Goal: Check status

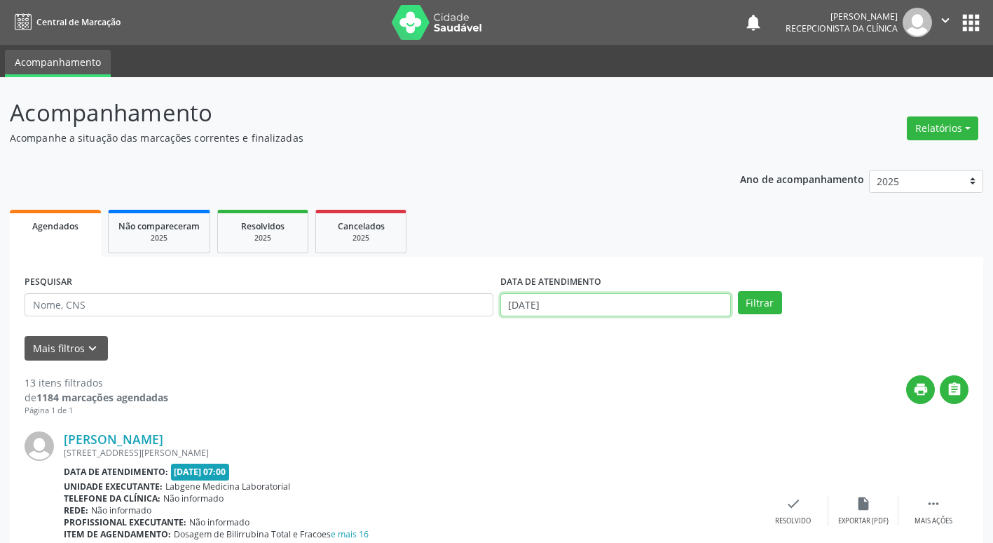
click at [559, 301] on input "[DATE]" at bounding box center [616, 305] width 231 height 24
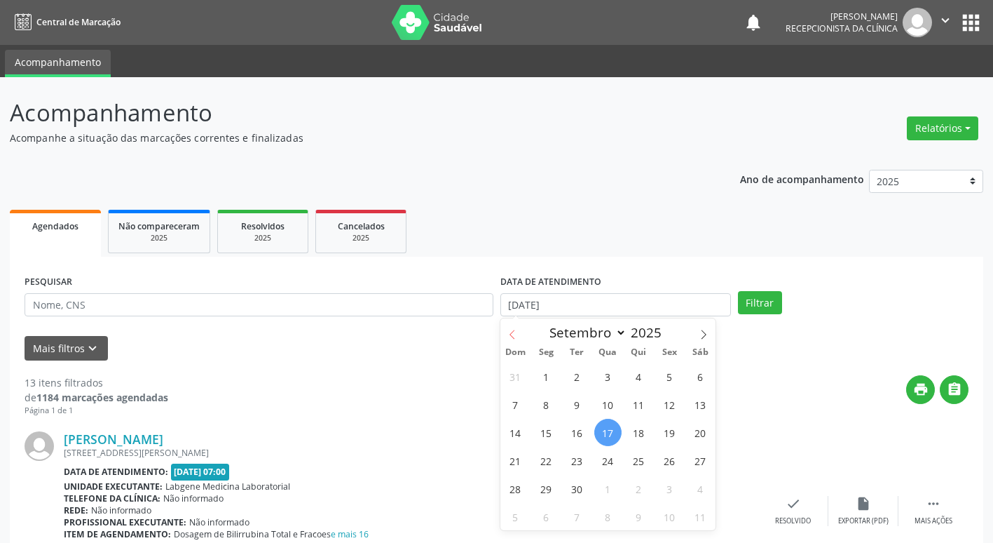
click at [515, 337] on icon at bounding box center [513, 335] width 10 height 10
select select "6"
click at [577, 379] on span "1" at bounding box center [577, 375] width 27 height 27
type input "[DATE]"
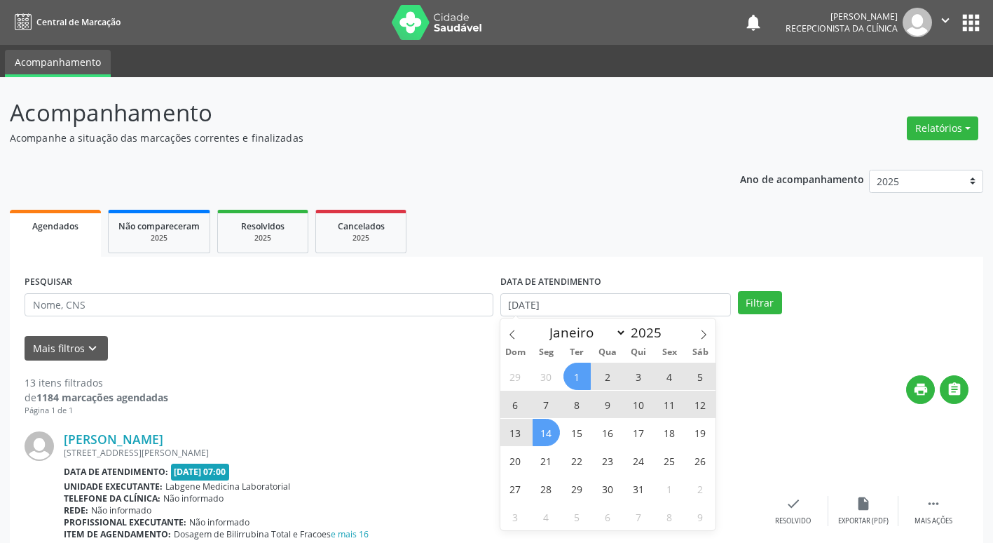
click at [551, 428] on span "14" at bounding box center [546, 432] width 27 height 27
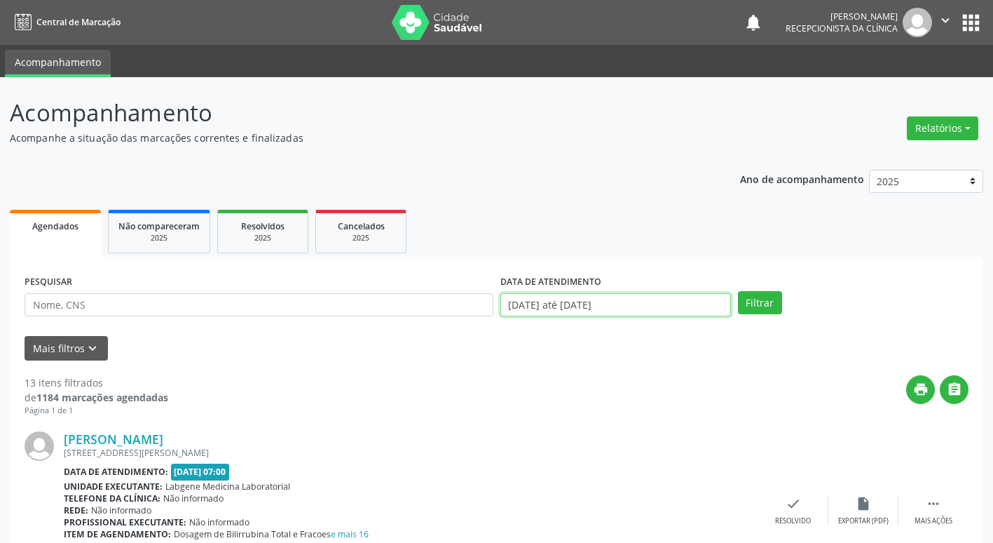
click at [548, 309] on input "[DATE] até [DATE]" at bounding box center [616, 305] width 231 height 24
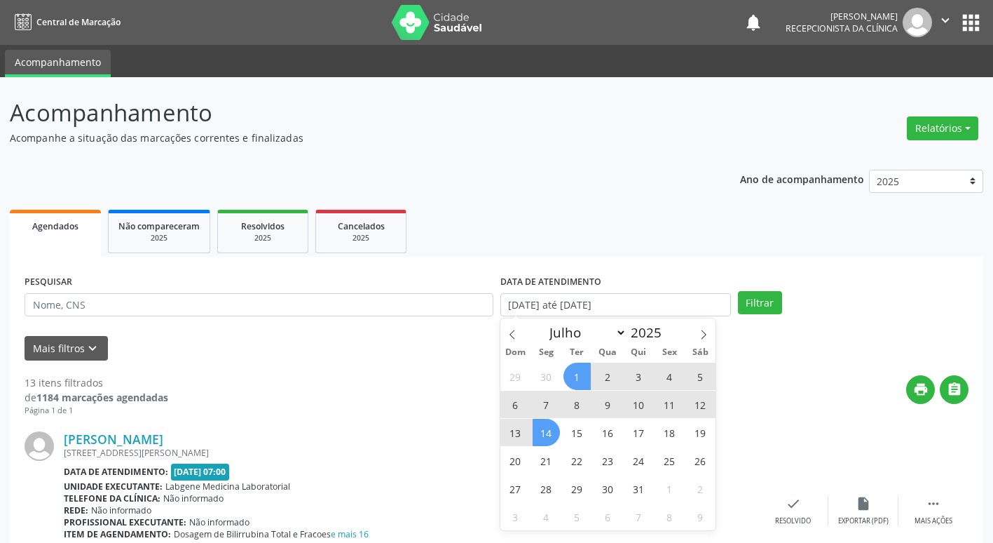
click at [581, 380] on span "1" at bounding box center [577, 375] width 27 height 27
type input "[DATE]"
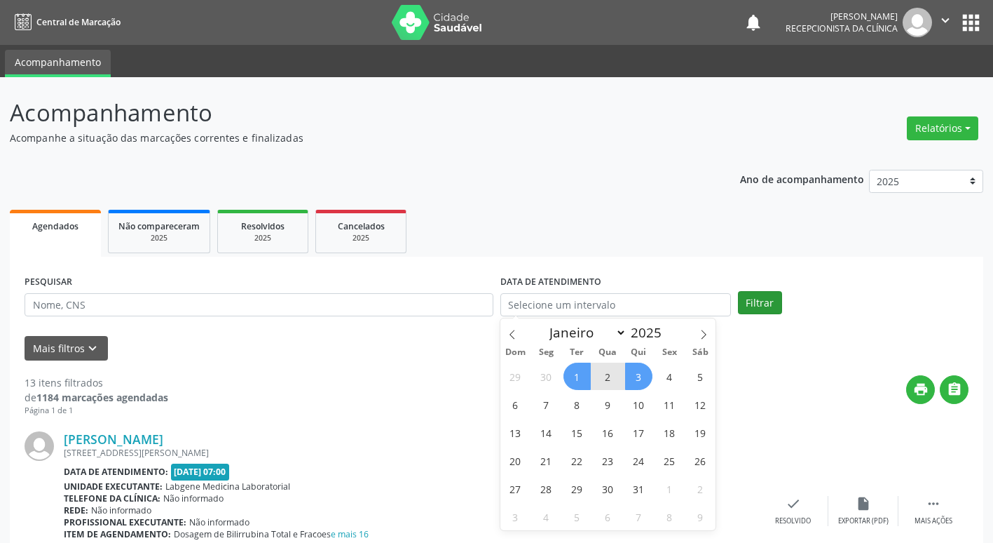
drag, startPoint x: 745, startPoint y: 318, endPoint x: 761, endPoint y: 308, distance: 18.3
click at [745, 317] on div "PESQUISAR DATA DE ATENDIMENTO Filtrar" at bounding box center [496, 298] width 951 height 55
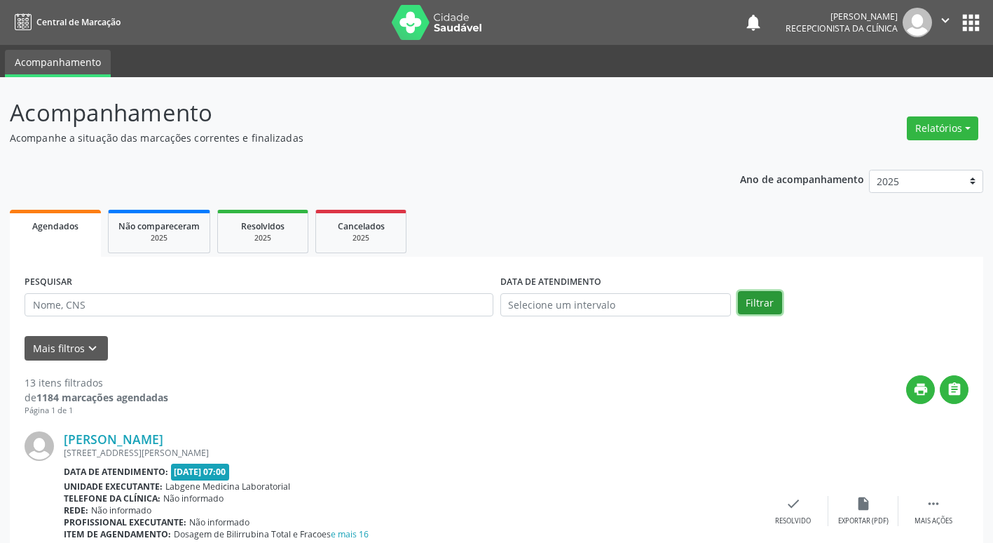
click at [761, 308] on button "Filtrar" at bounding box center [760, 303] width 44 height 24
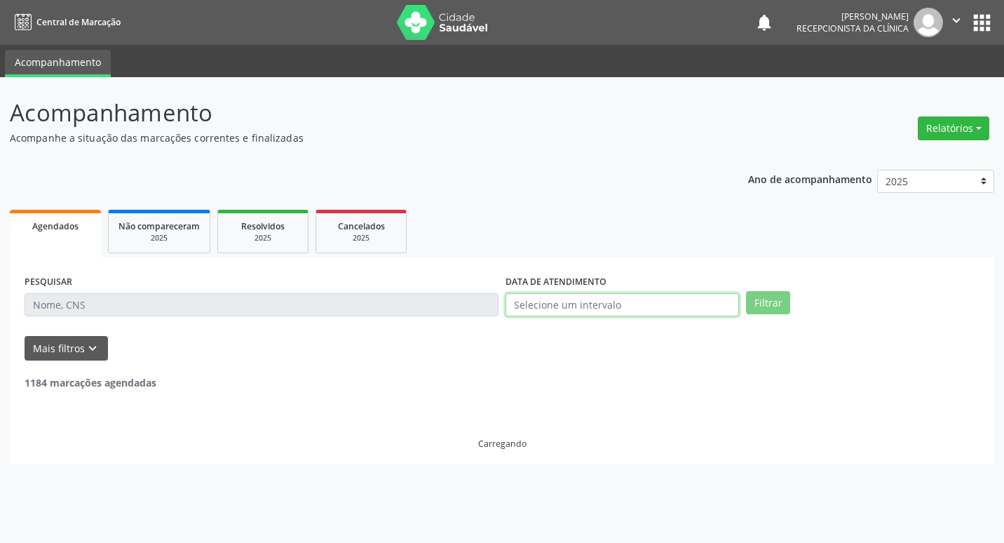
click at [594, 302] on input "text" at bounding box center [621, 305] width 233 height 24
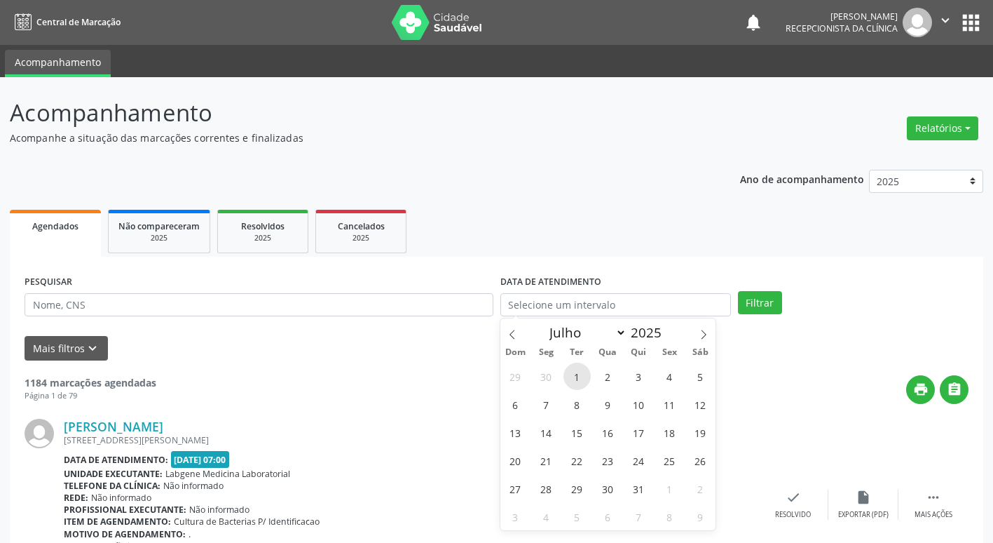
click at [585, 381] on span "1" at bounding box center [577, 375] width 27 height 27
type input "[DATE]"
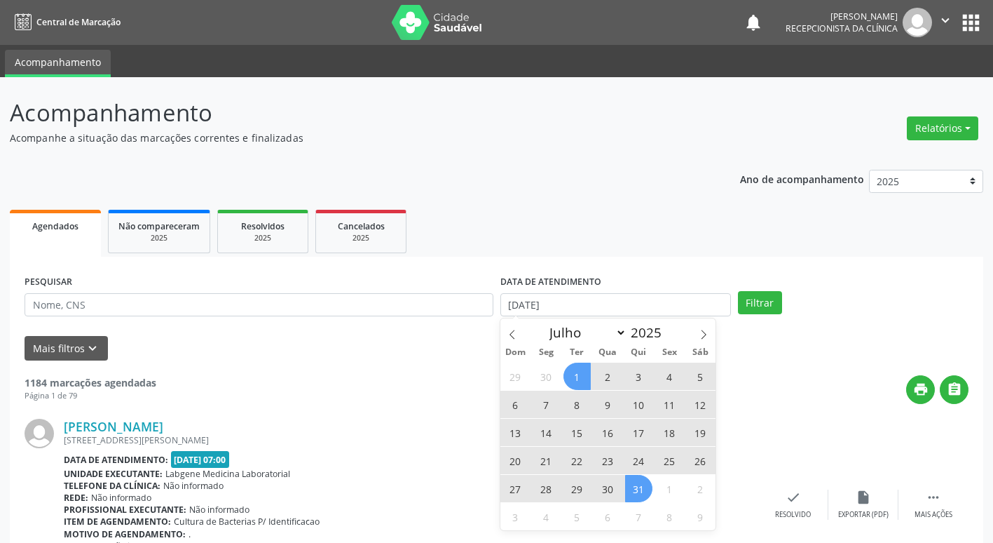
click at [639, 487] on span "31" at bounding box center [638, 488] width 27 height 27
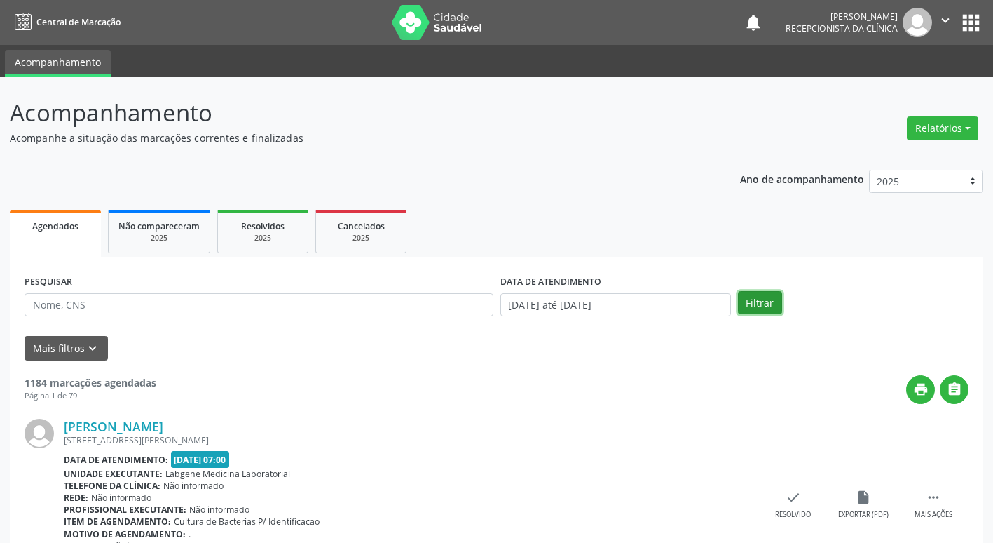
click at [749, 308] on button "Filtrar" at bounding box center [760, 303] width 44 height 24
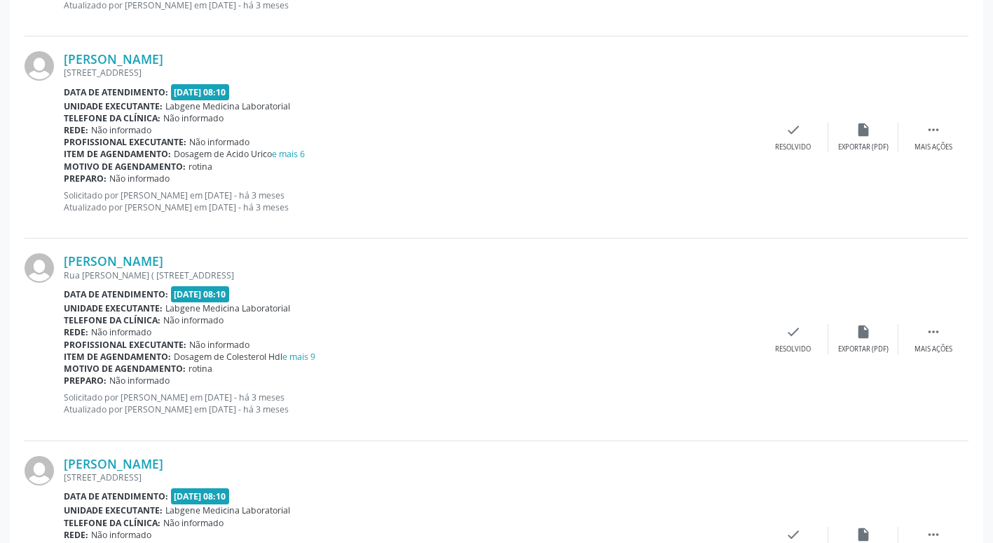
scroll to position [771, 0]
